Goal: Find specific page/section: Find specific page/section

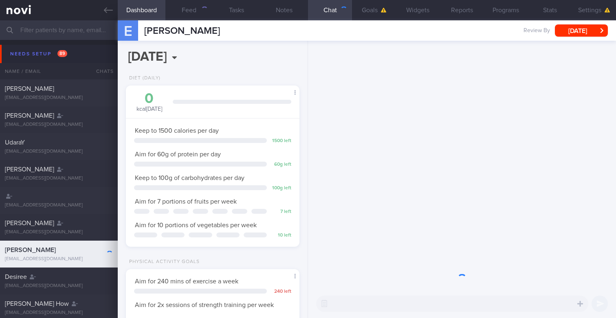
scroll to position [81, 162]
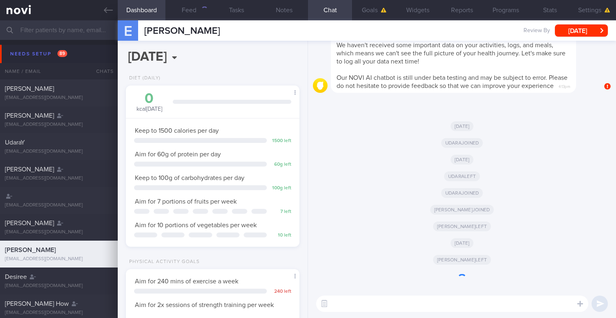
click at [86, 31] on input "text" at bounding box center [308, 30] width 616 height 20
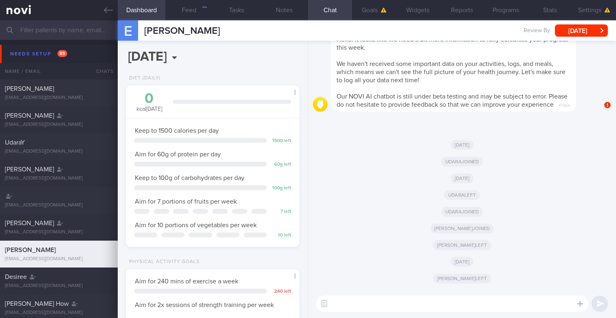
type input "9715"
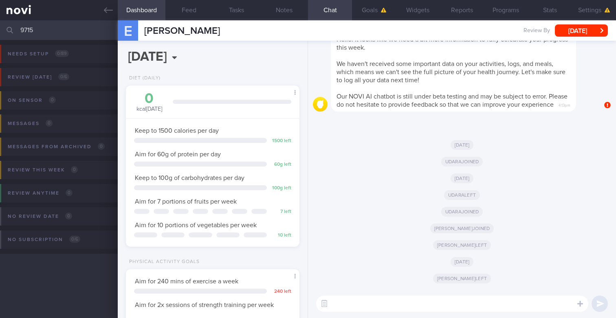
scroll to position [81, 162]
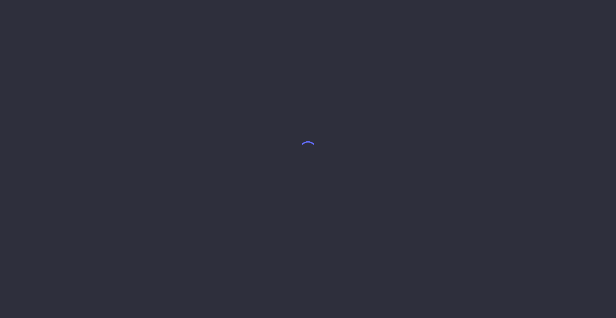
select select "7"
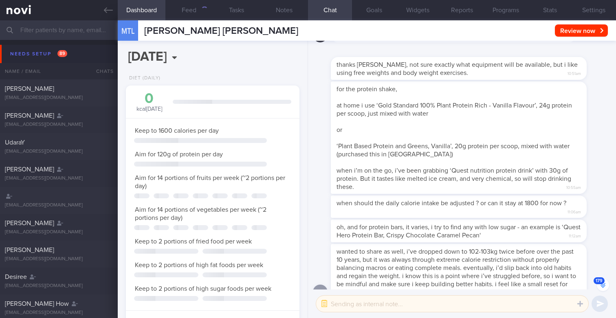
scroll to position [-7233, 0]
click at [599, 284] on button "179" at bounding box center [603, 285] width 12 height 12
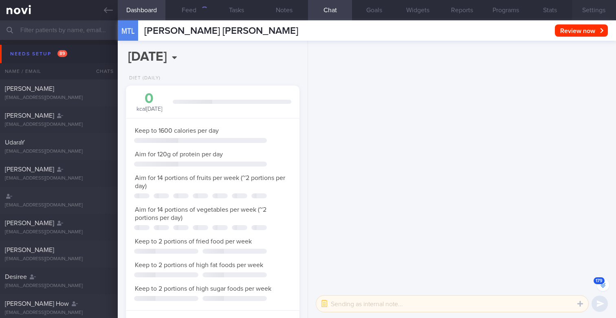
click at [599, 284] on button "179" at bounding box center [603, 285] width 12 height 12
click at [605, 285] on button "179" at bounding box center [603, 285] width 12 height 12
click at [586, 7] on button "Settings" at bounding box center [594, 10] width 44 height 20
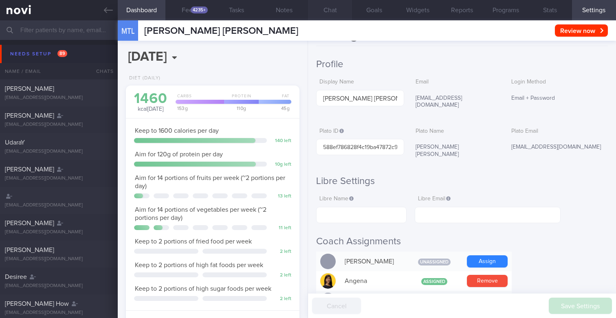
click at [327, 9] on button "Chat" at bounding box center [330, 10] width 44 height 20
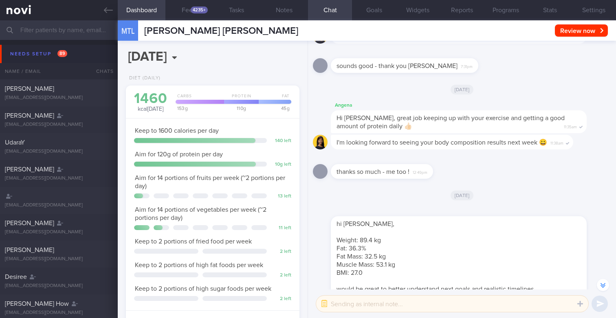
scroll to position [-43, 0]
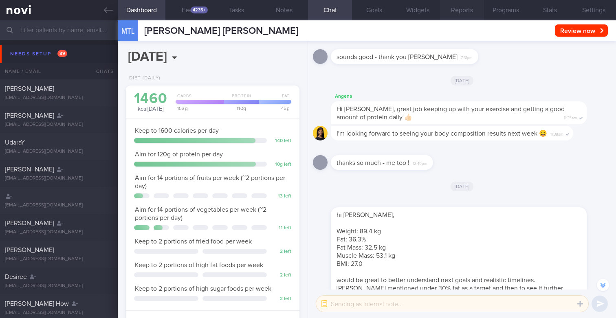
click at [466, 16] on button "Reports" at bounding box center [462, 10] width 44 height 20
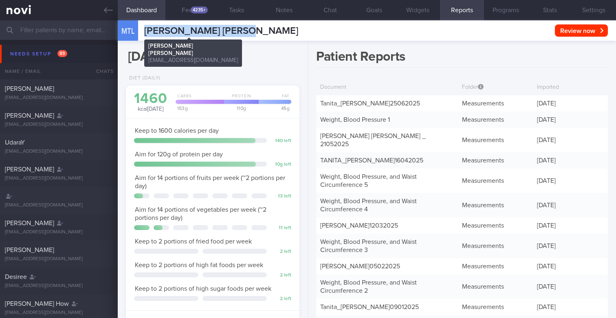
drag, startPoint x: 232, startPoint y: 31, endPoint x: 147, endPoint y: 31, distance: 84.7
click at [147, 31] on span "Matthiesen Tina Lisa" at bounding box center [221, 31] width 154 height 10
copy span "Matthiesen Tina Lisa"
